Goal: Information Seeking & Learning: Learn about a topic

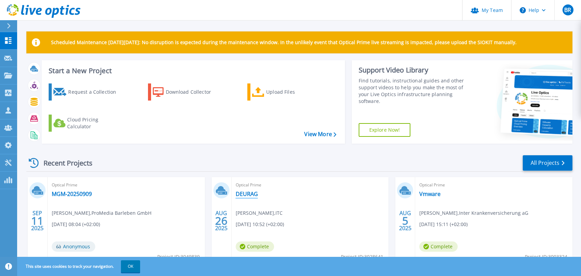
click at [237, 192] on link "DEURAG" at bounding box center [247, 194] width 22 height 7
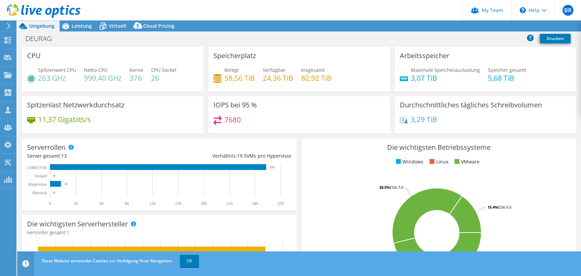
select select "USD"
click at [81, 27] on span "Leistung" at bounding box center [82, 26] width 20 height 7
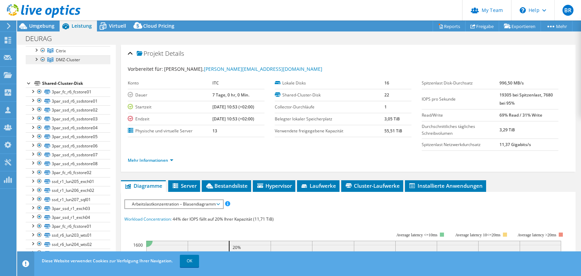
scroll to position [113, 0]
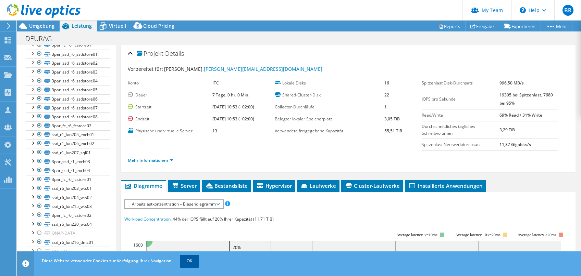
click at [192, 261] on link "OK" at bounding box center [189, 261] width 19 height 12
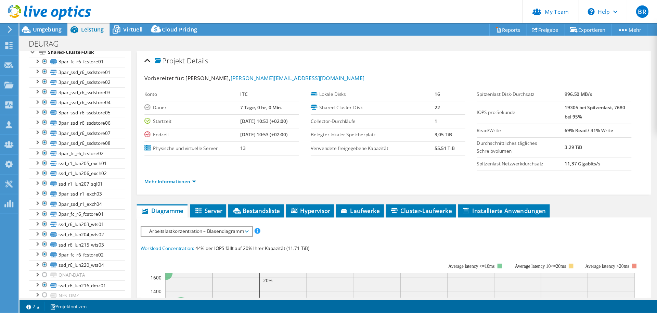
scroll to position [78, 0]
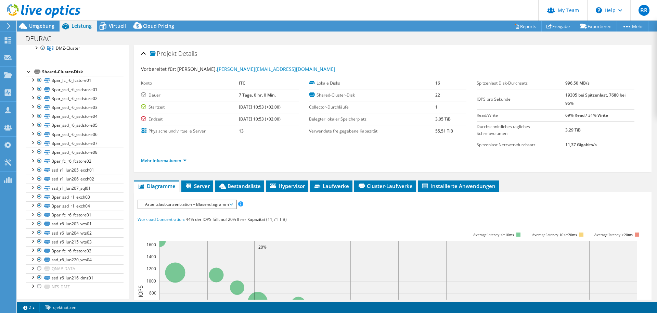
click at [257, 161] on ul "Mehr Informationen" at bounding box center [393, 159] width 504 height 9
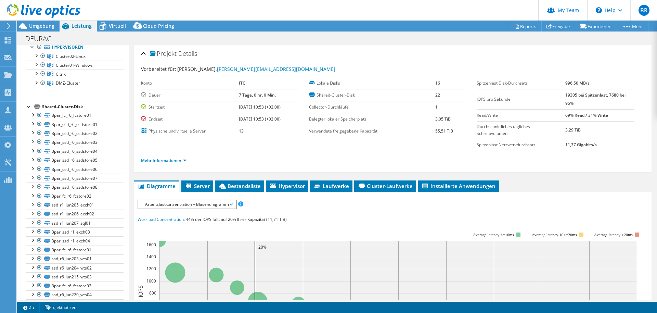
scroll to position [0, 0]
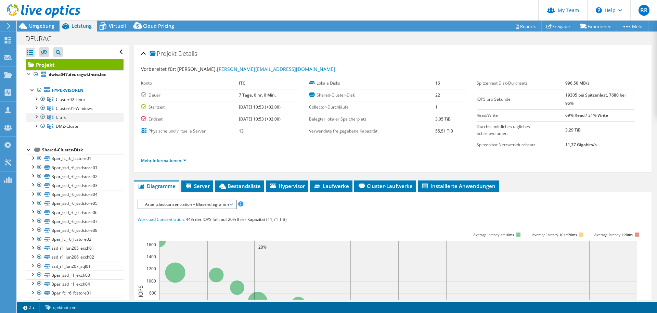
click at [34, 115] on div at bounding box center [36, 116] width 7 height 7
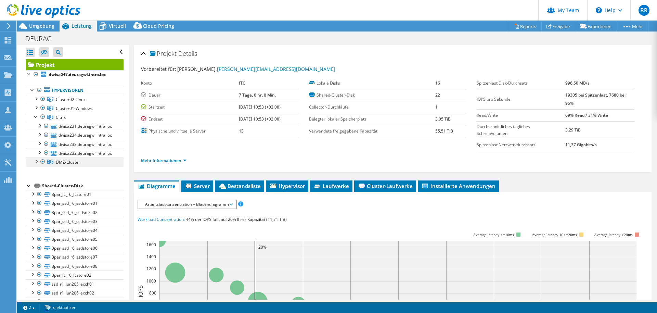
click at [36, 161] on div at bounding box center [36, 160] width 7 height 7
drag, startPoint x: 39, startPoint y: 109, endPoint x: 31, endPoint y: 102, distance: 11.1
click at [39, 109] on li "Cluster01-Windows dwisa044.deuragwi.intra.loc 3par_fc_r6_fcstore01 3par_ssd_r6_…" at bounding box center [75, 108] width 98 height 9
click at [35, 110] on div at bounding box center [36, 107] width 7 height 7
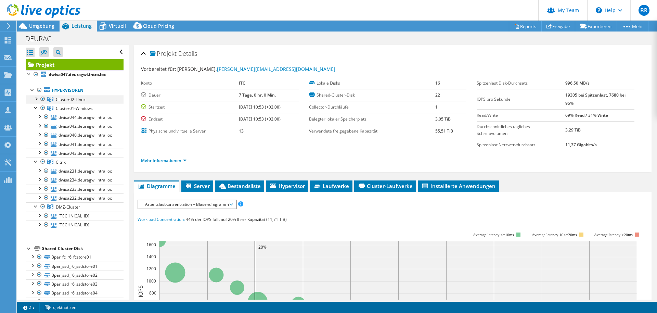
click at [37, 99] on div at bounding box center [36, 98] width 7 height 7
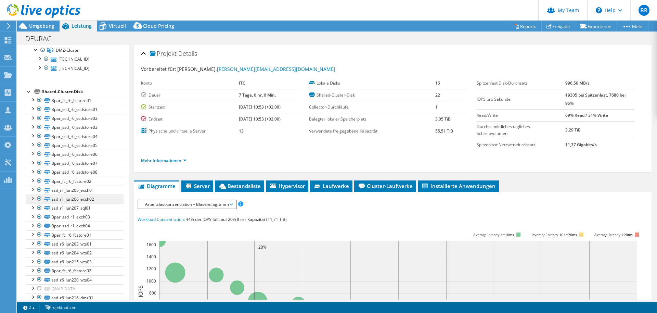
scroll to position [194, 0]
